Goal: Information Seeking & Learning: Check status

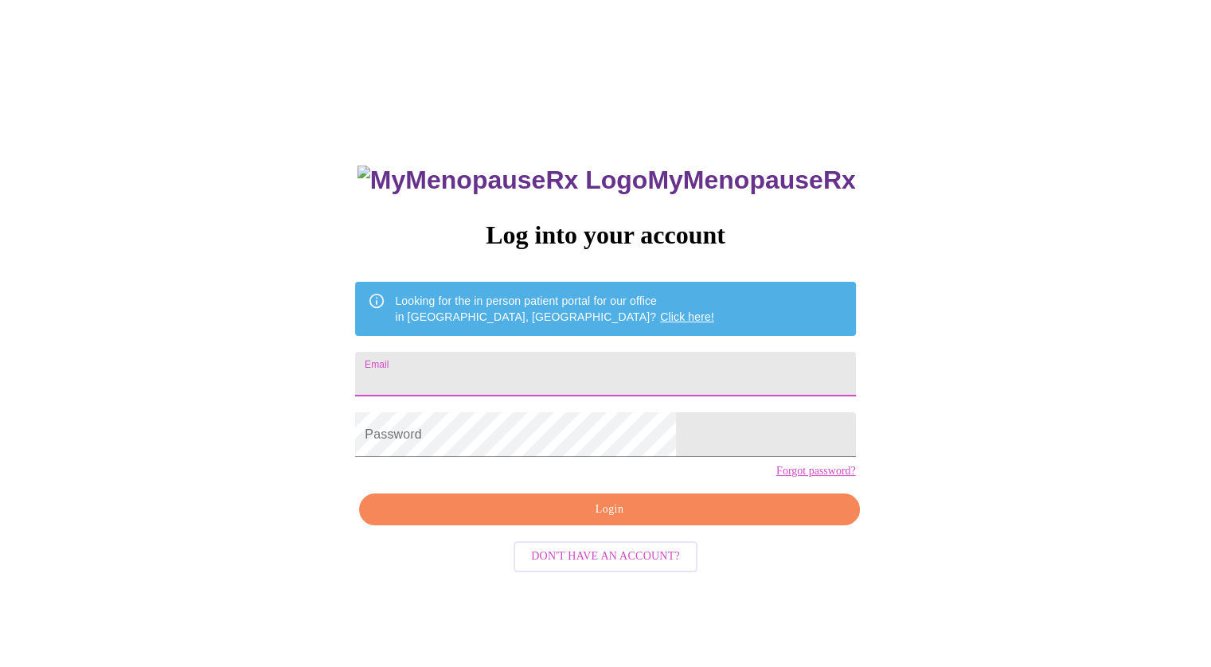
click at [655, 368] on input "Email" at bounding box center [605, 374] width 500 height 45
type input "[PERSON_NAME][EMAIL_ADDRESS][PERSON_NAME][DOMAIN_NAME]"
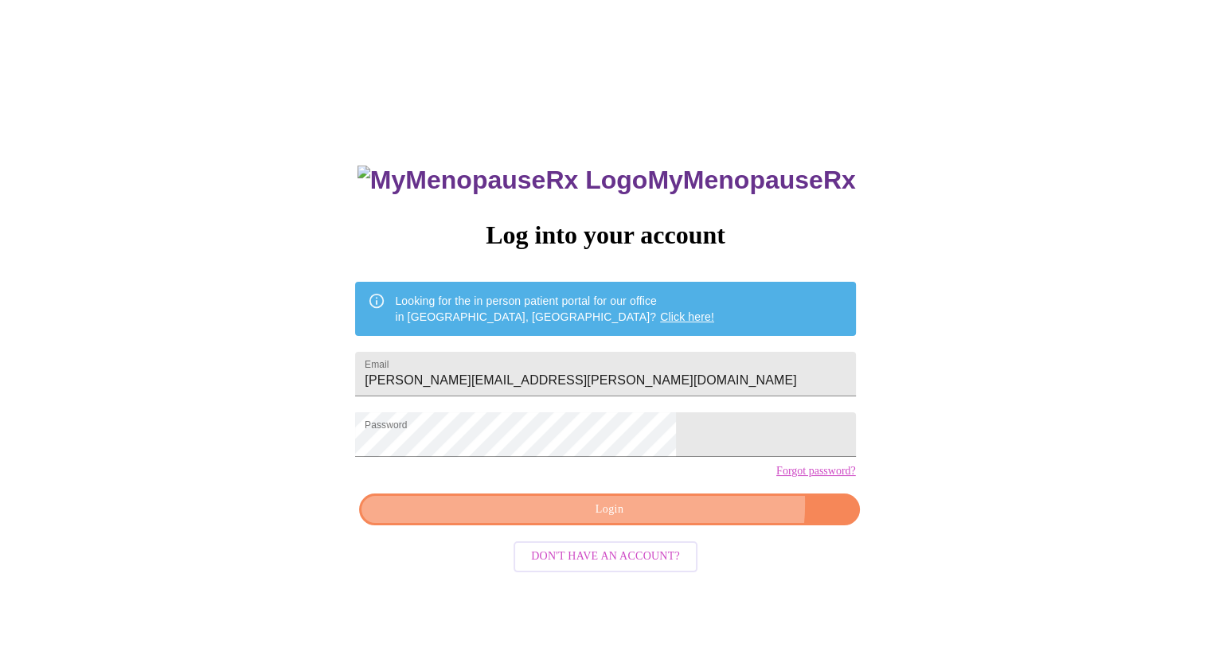
click at [671, 520] on span "Login" at bounding box center [608, 510] width 463 height 20
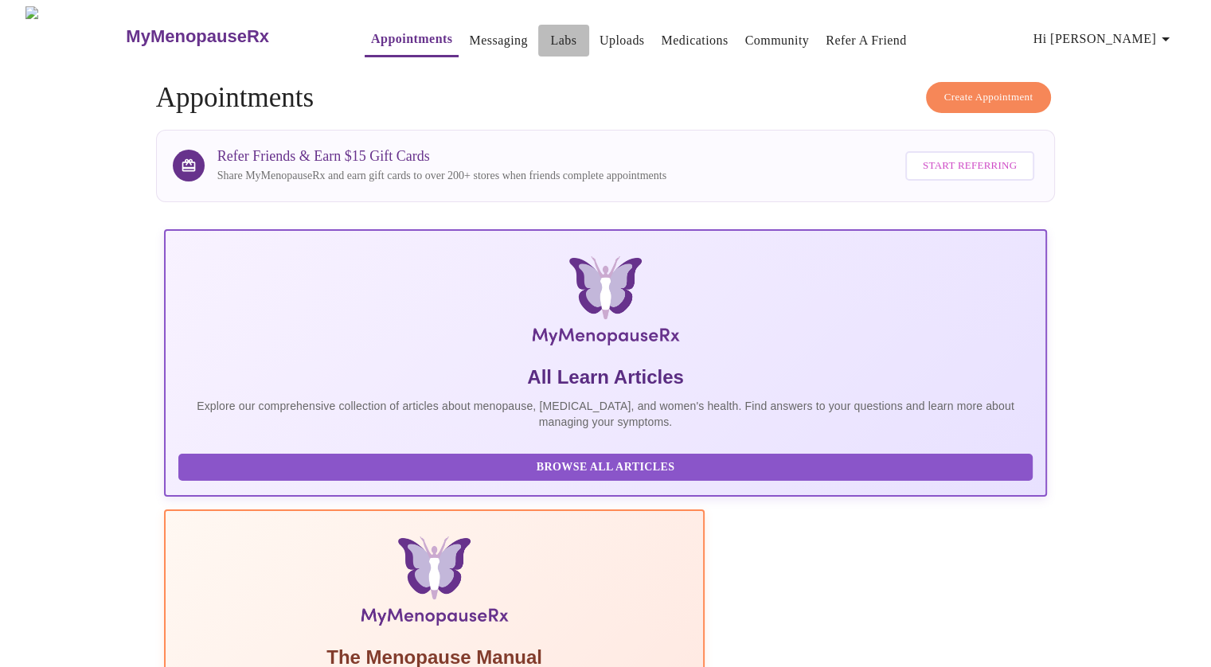
click at [550, 31] on link "Labs" at bounding box center [563, 40] width 26 height 22
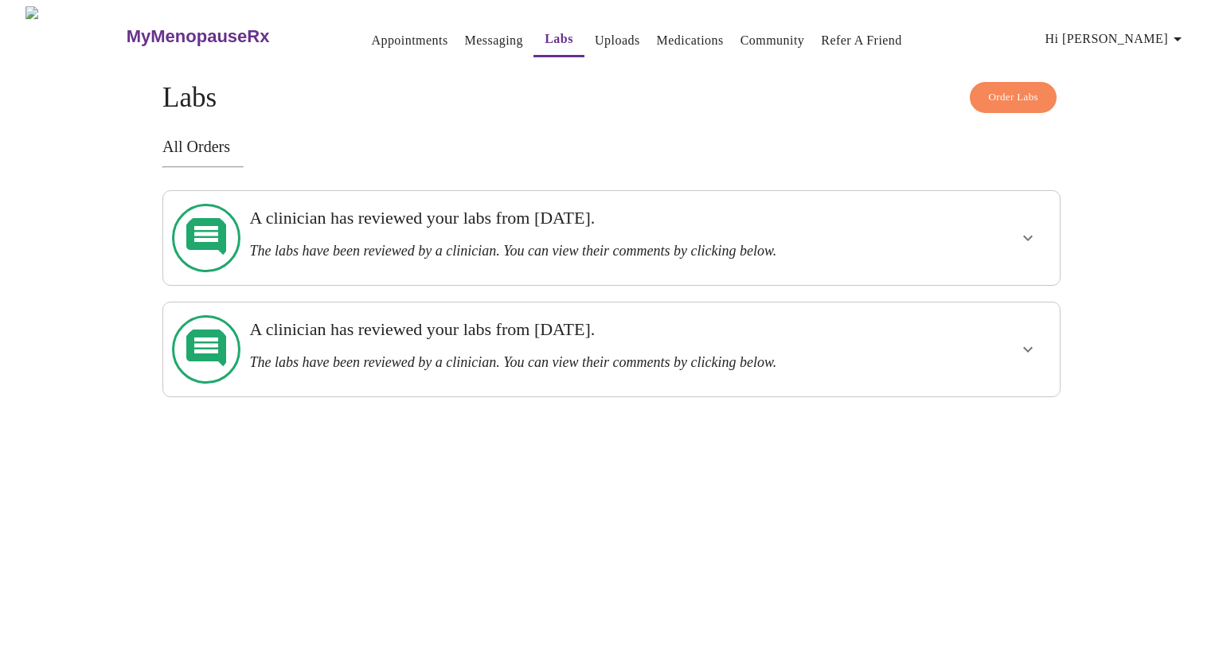
click at [566, 243] on h3 "The labs have been reviewed by a clinician. You can view their comments by clic…" at bounding box center [568, 251] width 638 height 17
click at [1025, 228] on icon "show more" at bounding box center [1027, 237] width 19 height 19
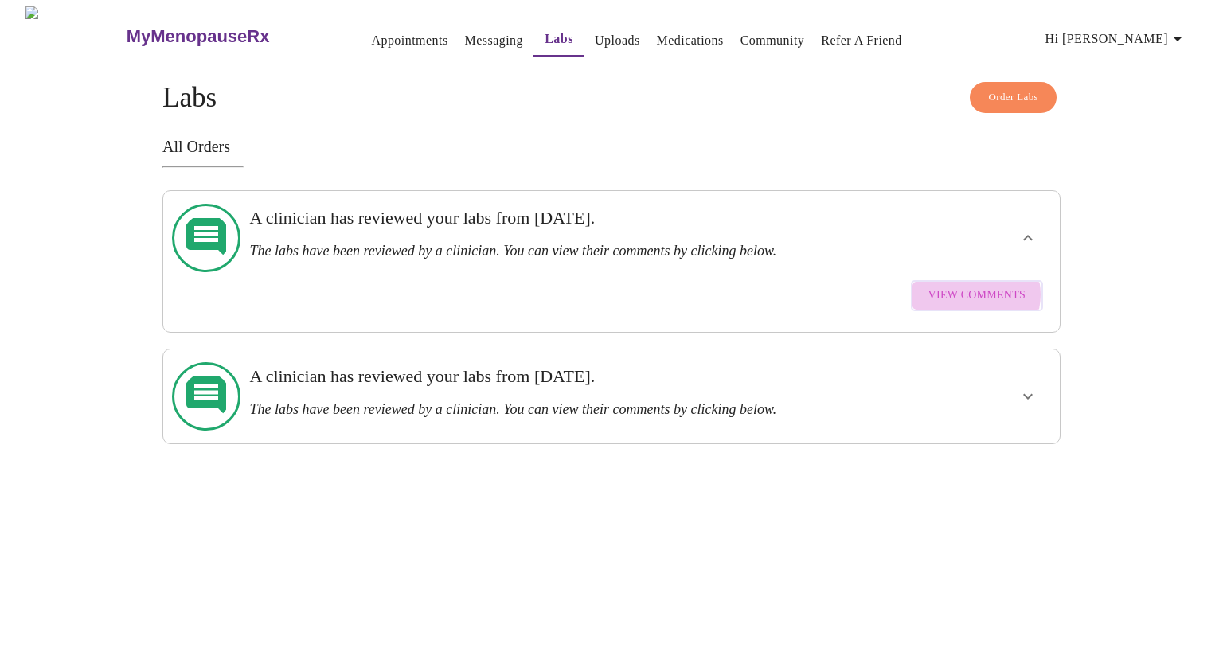
click at [975, 286] on span "View Comments" at bounding box center [976, 296] width 97 height 20
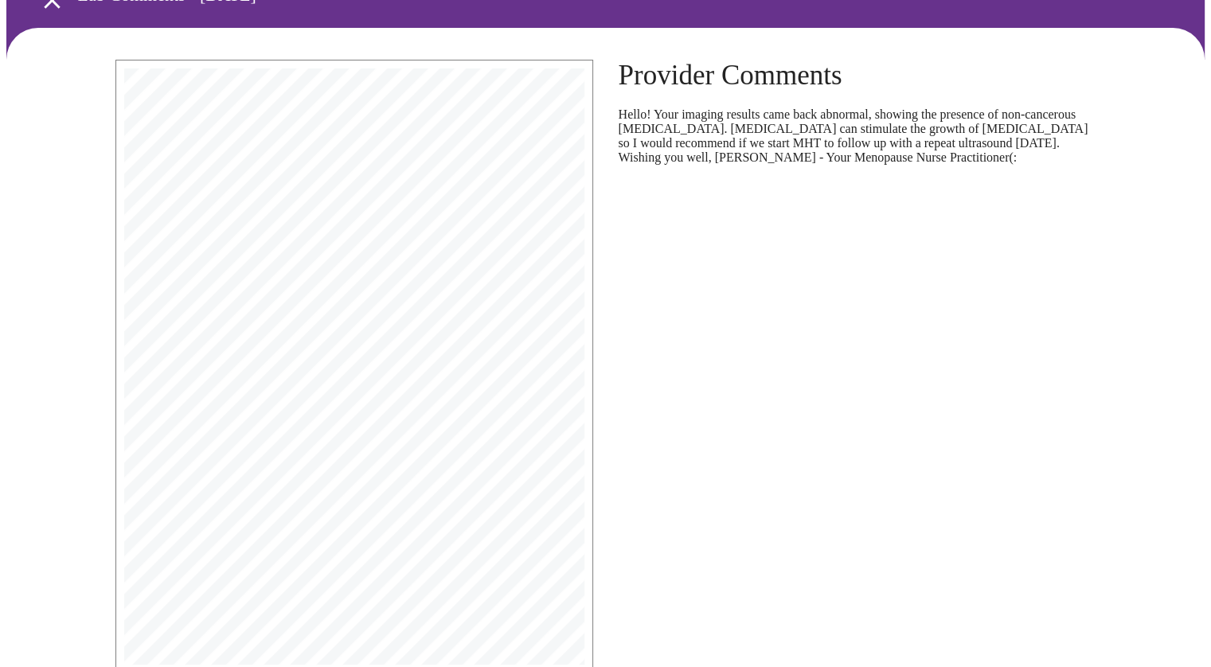
scroll to position [90, 0]
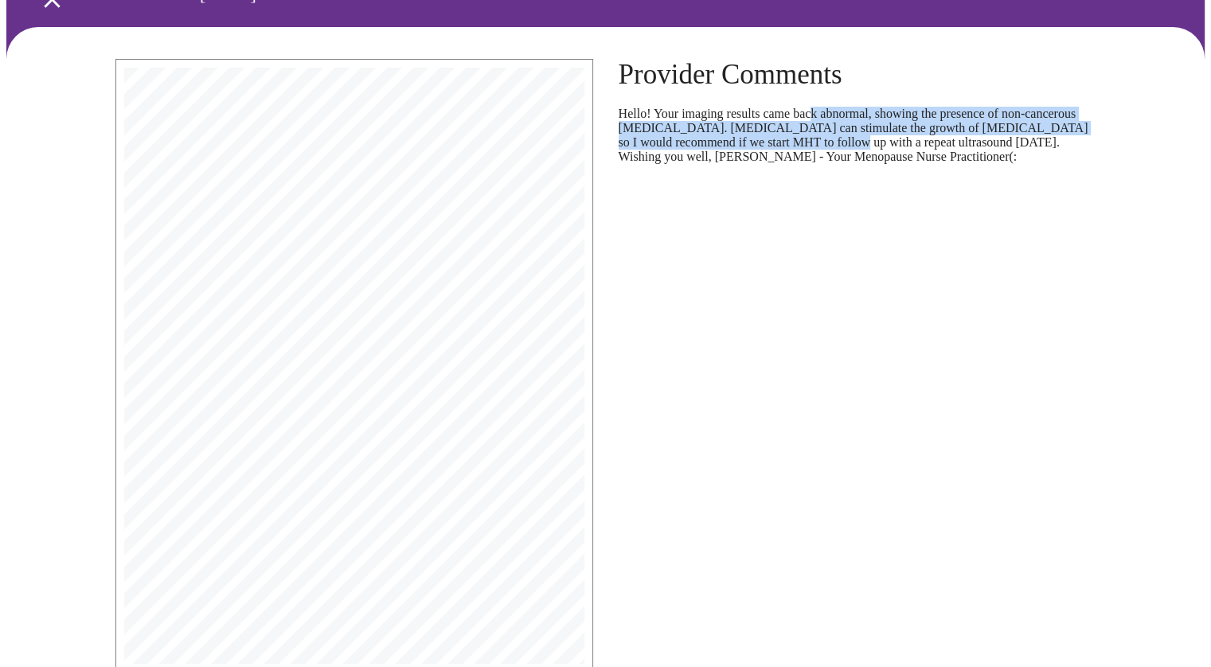
drag, startPoint x: 827, startPoint y: 106, endPoint x: 878, endPoint y: 155, distance: 70.9
click at [878, 155] on p "Hello! Your imaging results came back abnormal, showing the presence of non-can…" at bounding box center [857, 135] width 478 height 57
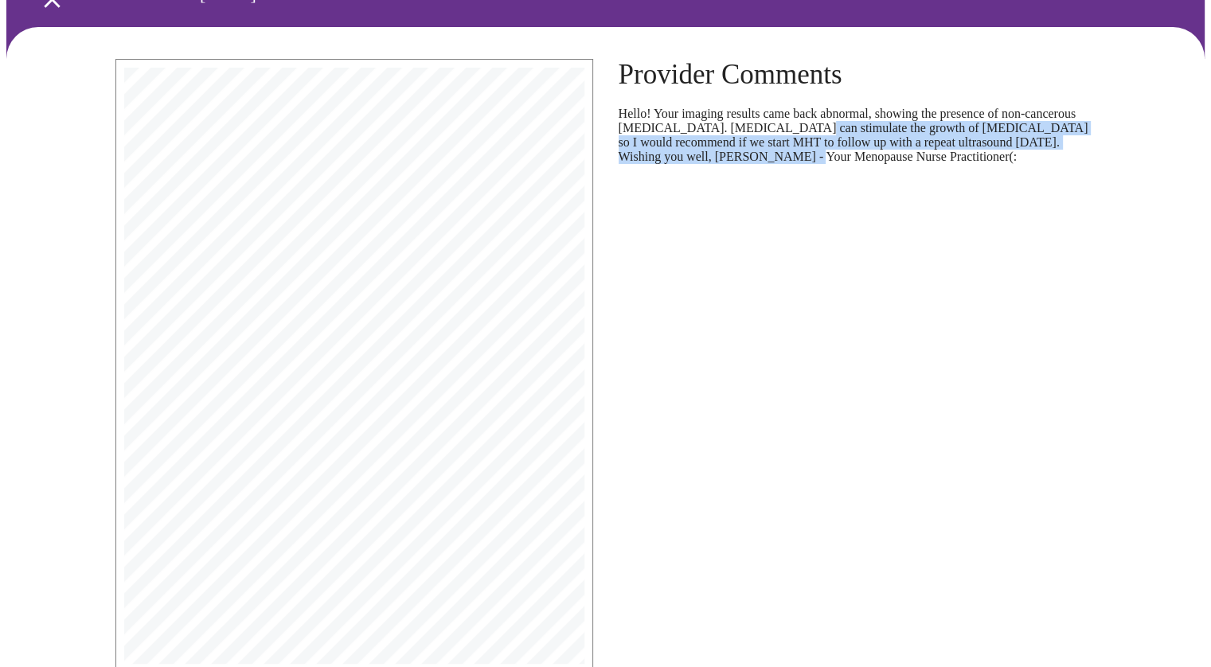
drag, startPoint x: 844, startPoint y: 131, endPoint x: 842, endPoint y: 191, distance: 59.7
click at [842, 191] on div "Provider Comments Hello! Your imaging results came back abnormal, showing the p…" at bounding box center [857, 388] width 503 height 685
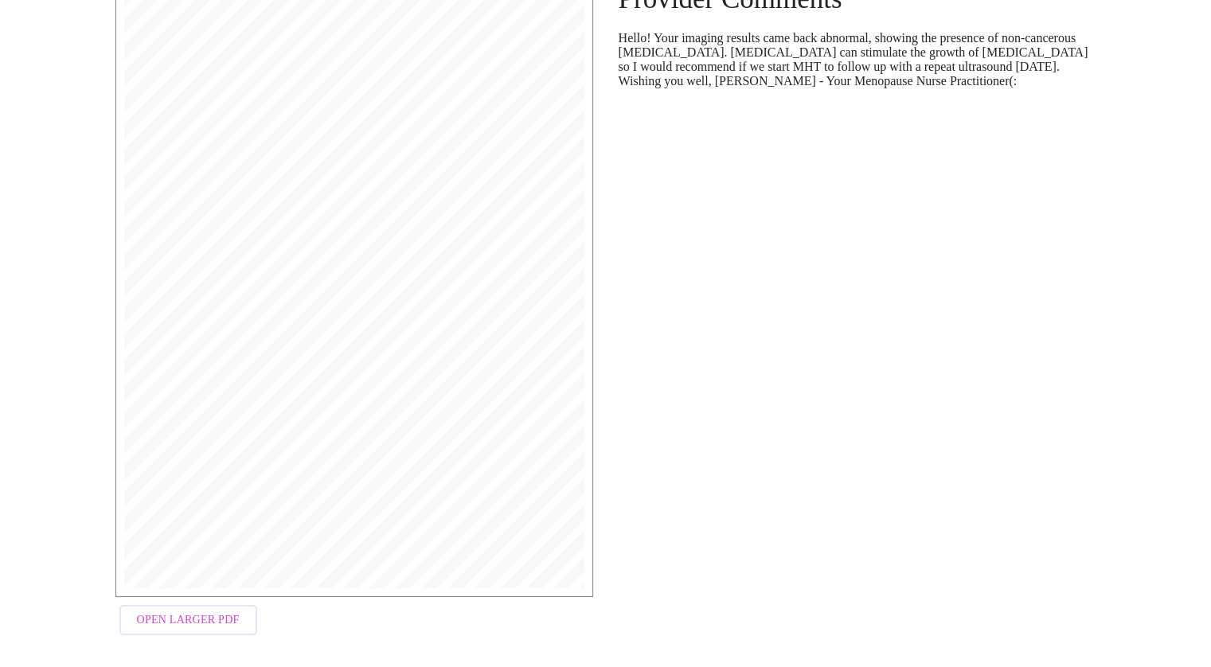
scroll to position [166, 0]
click at [234, 618] on span "Open Larger PDF" at bounding box center [188, 620] width 103 height 20
